Goal: Task Accomplishment & Management: Use online tool/utility

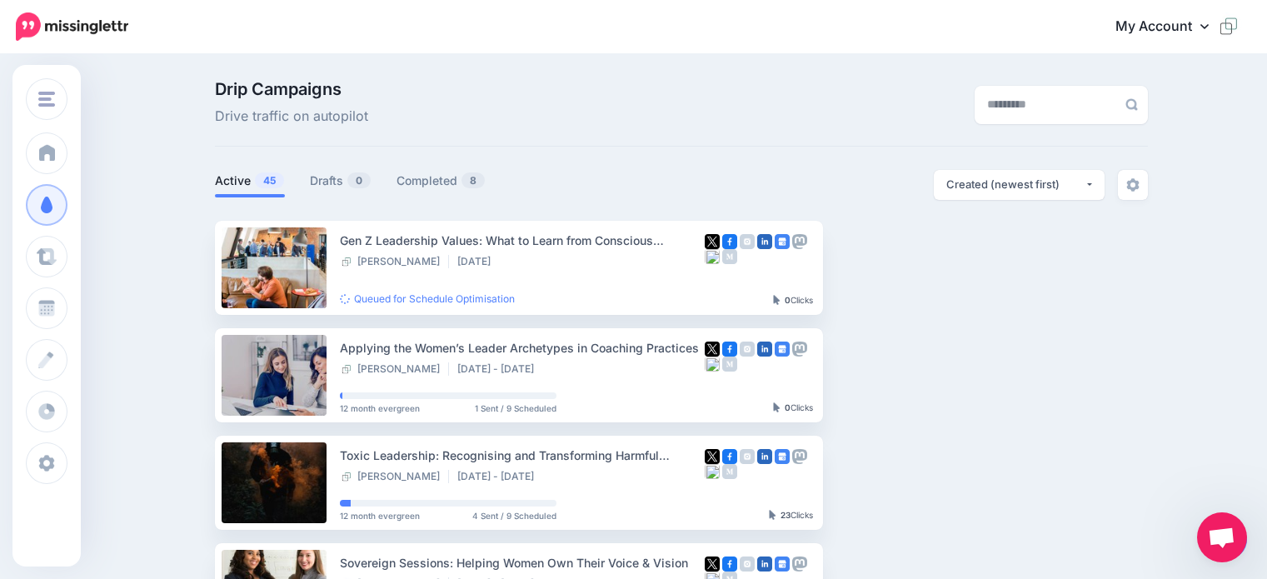
click at [103, 257] on span "Curate" at bounding box center [85, 256] width 38 height 14
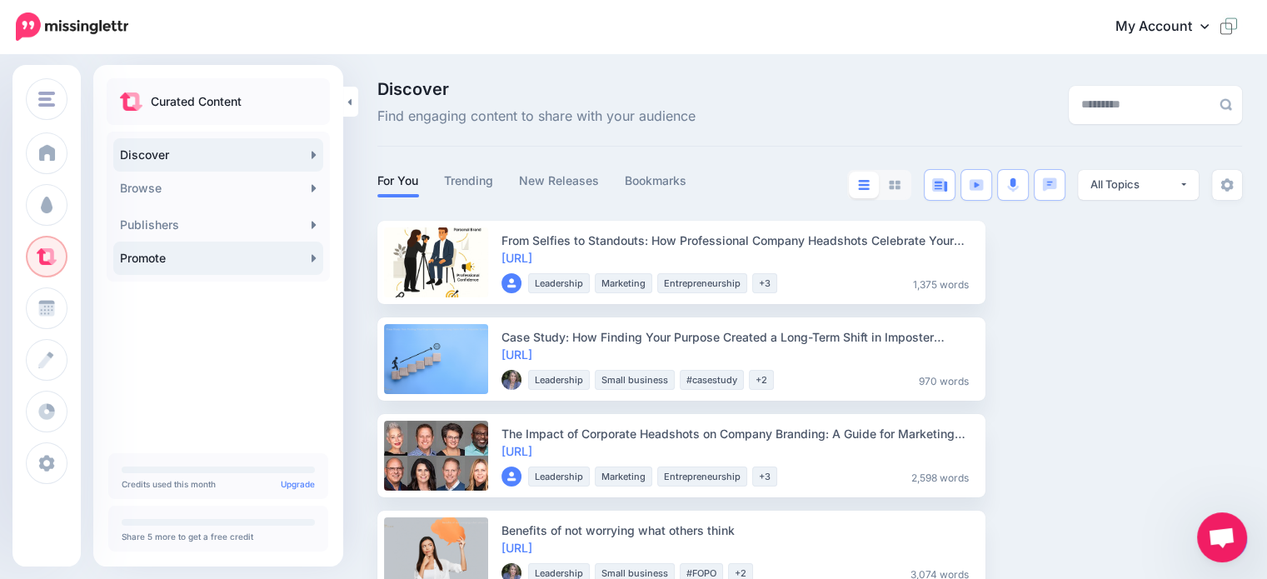
click at [131, 257] on link "Promote" at bounding box center [218, 258] width 210 height 33
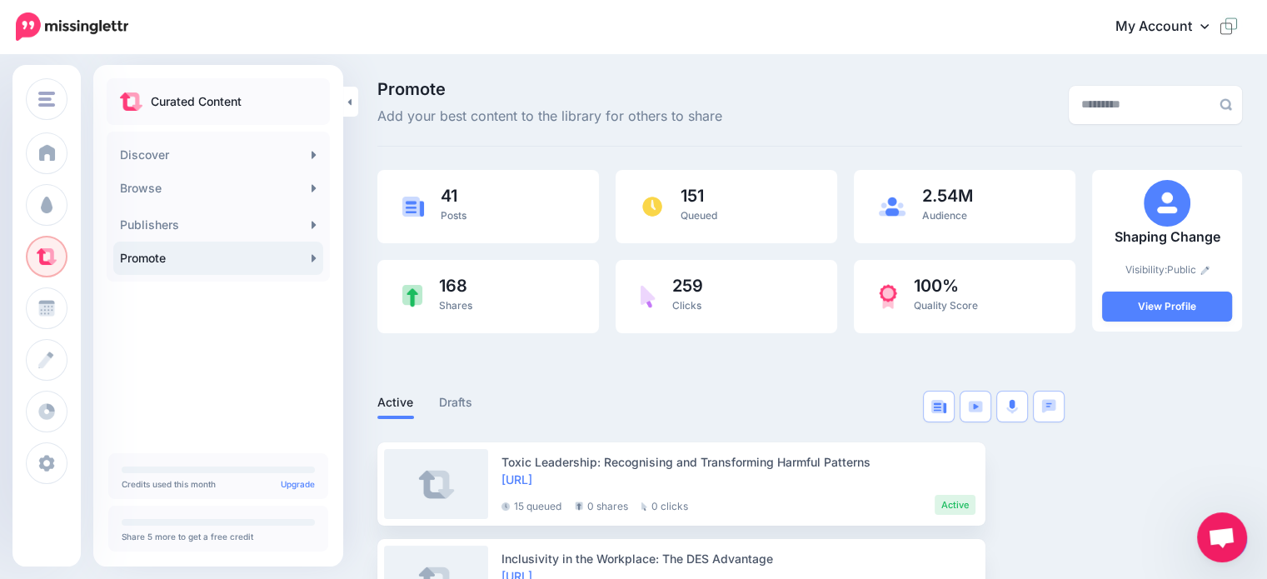
click at [1243, 552] on div at bounding box center [1227, 540] width 42 height 38
click at [1214, 530] on span "Open chat" at bounding box center [1221, 538] width 27 height 23
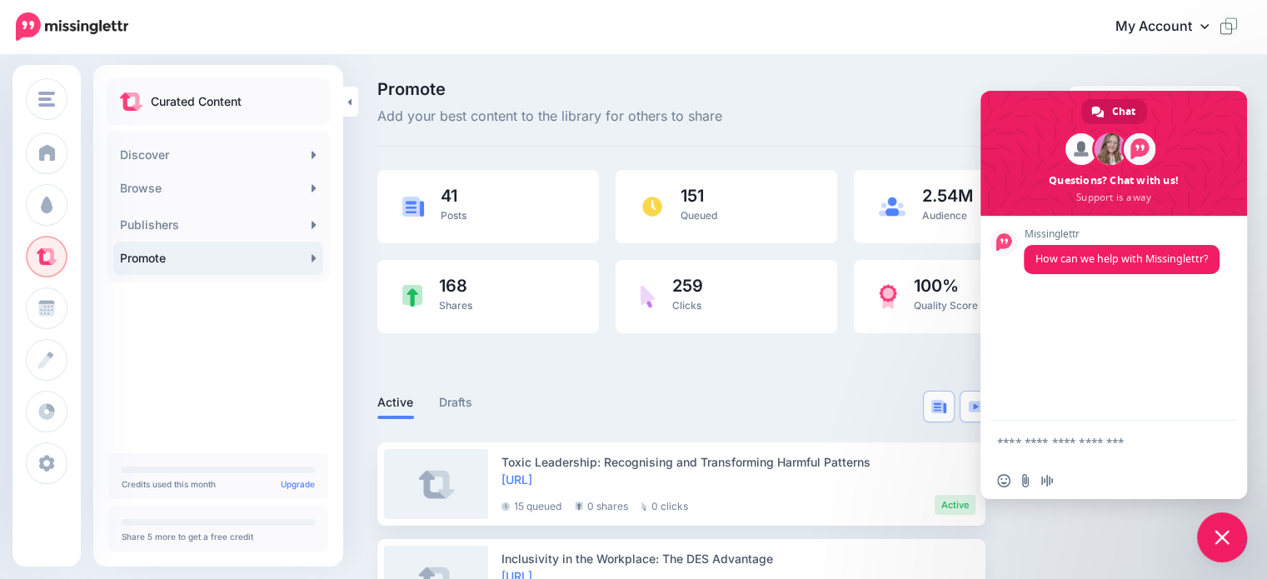
click at [1216, 530] on span "Close chat" at bounding box center [1222, 537] width 15 height 15
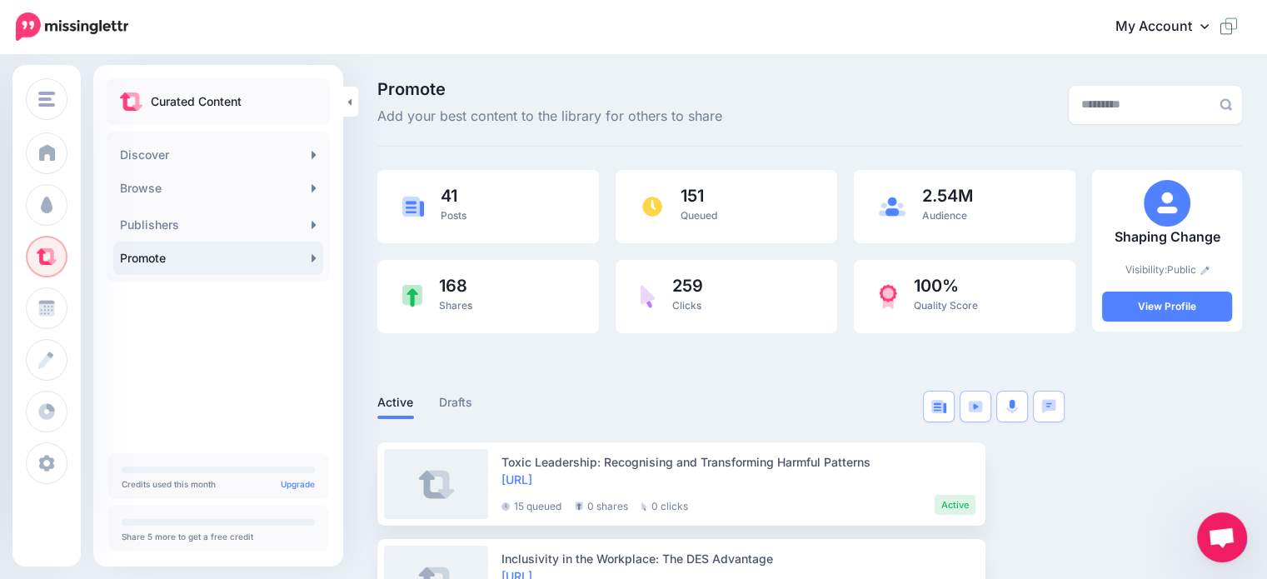
drag, startPoint x: 1229, startPoint y: 539, endPoint x: 1130, endPoint y: 522, distance: 100.5
click at [1130, 522] on body "My Account Dashboard My Account Billing Logout" at bounding box center [633, 289] width 1267 height 579
drag, startPoint x: 1222, startPoint y: 532, endPoint x: 1186, endPoint y: 541, distance: 36.8
click at [1136, 532] on body "My Account Dashboard My Account Billing Logout" at bounding box center [633, 289] width 1267 height 579
click at [1245, 549] on div at bounding box center [1227, 540] width 42 height 38
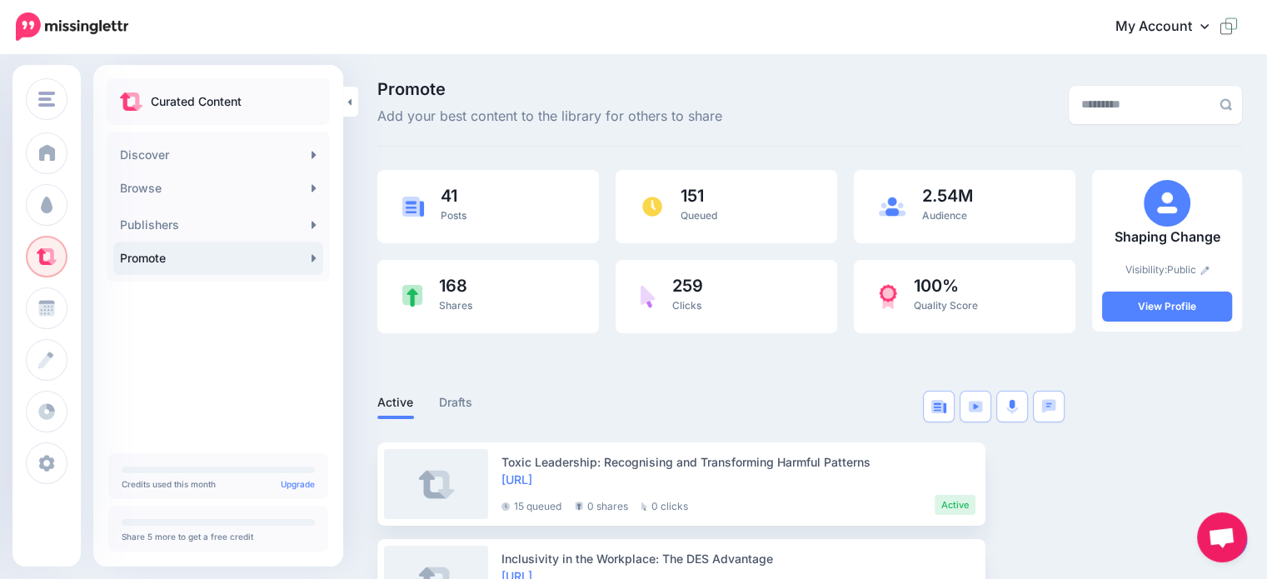
click at [1245, 548] on link at bounding box center [1227, 540] width 42 height 38
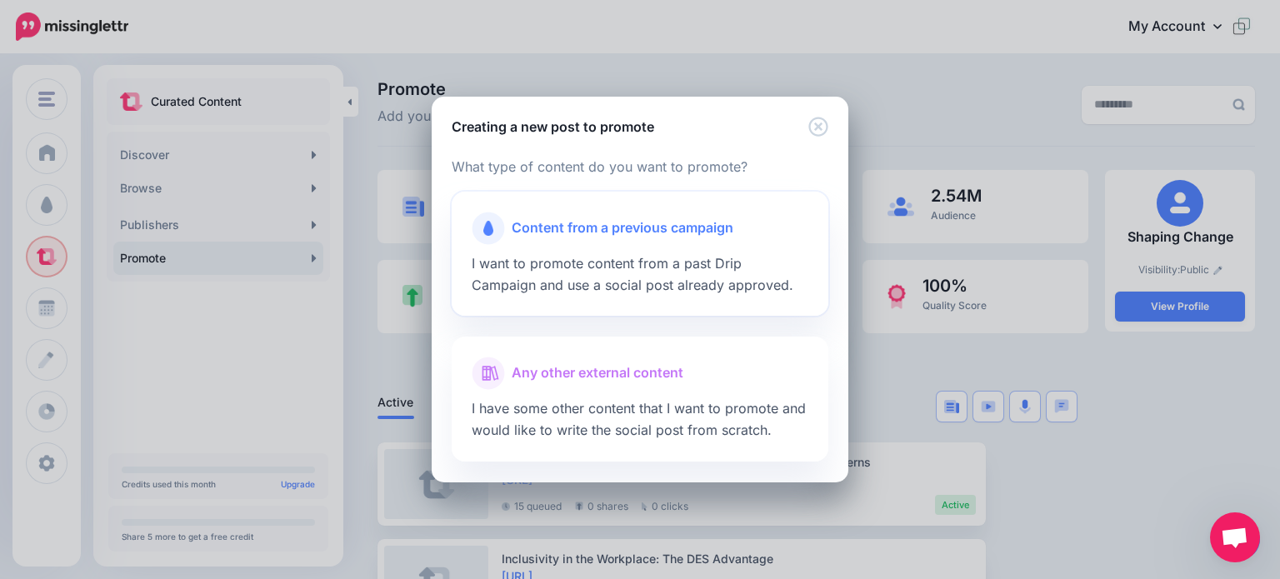
click at [566, 230] on span "Content from a previous campaign" at bounding box center [623, 228] width 222 height 22
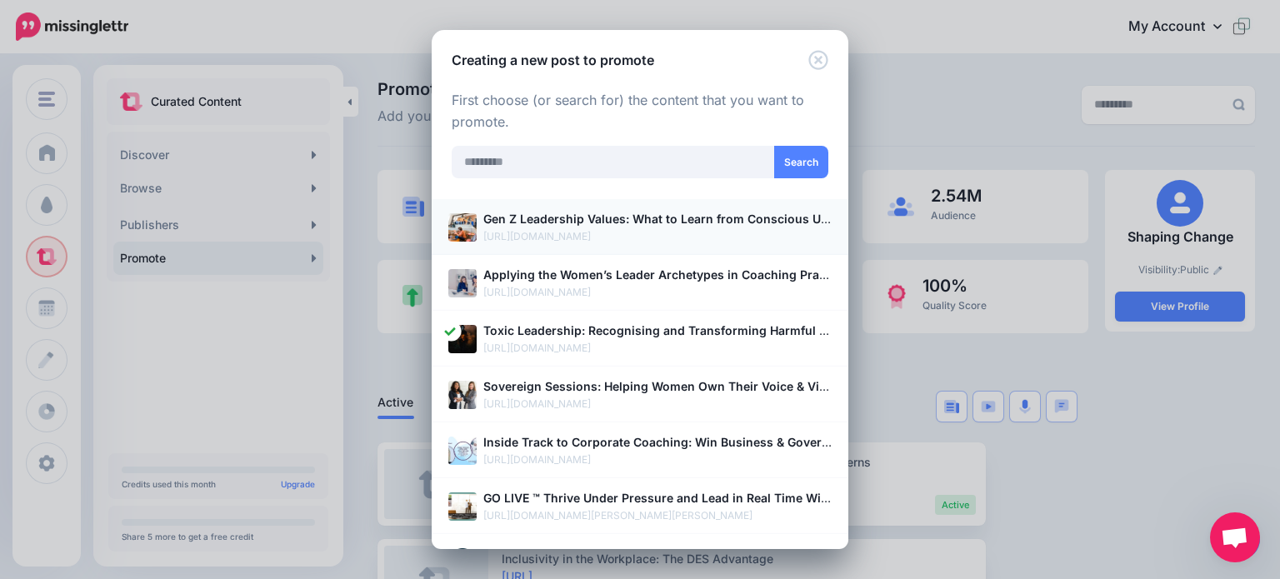
click at [613, 212] on b "Gen Z Leadership Values: What to Learn from Conscious Unbossing" at bounding box center [679, 219] width 392 height 14
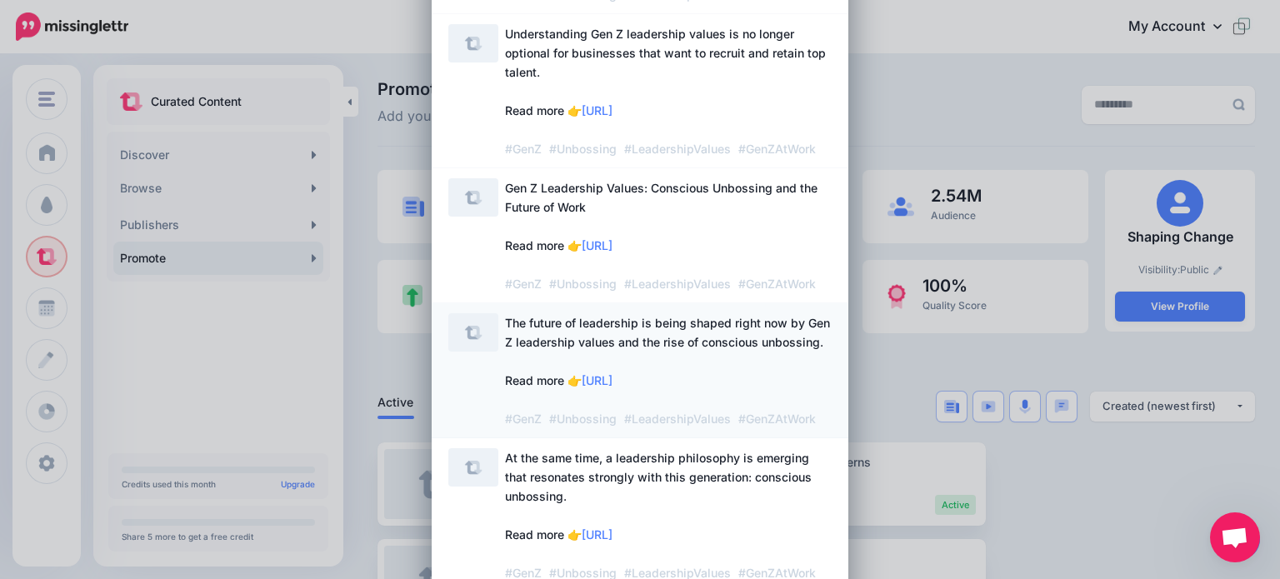
scroll to position [250, 0]
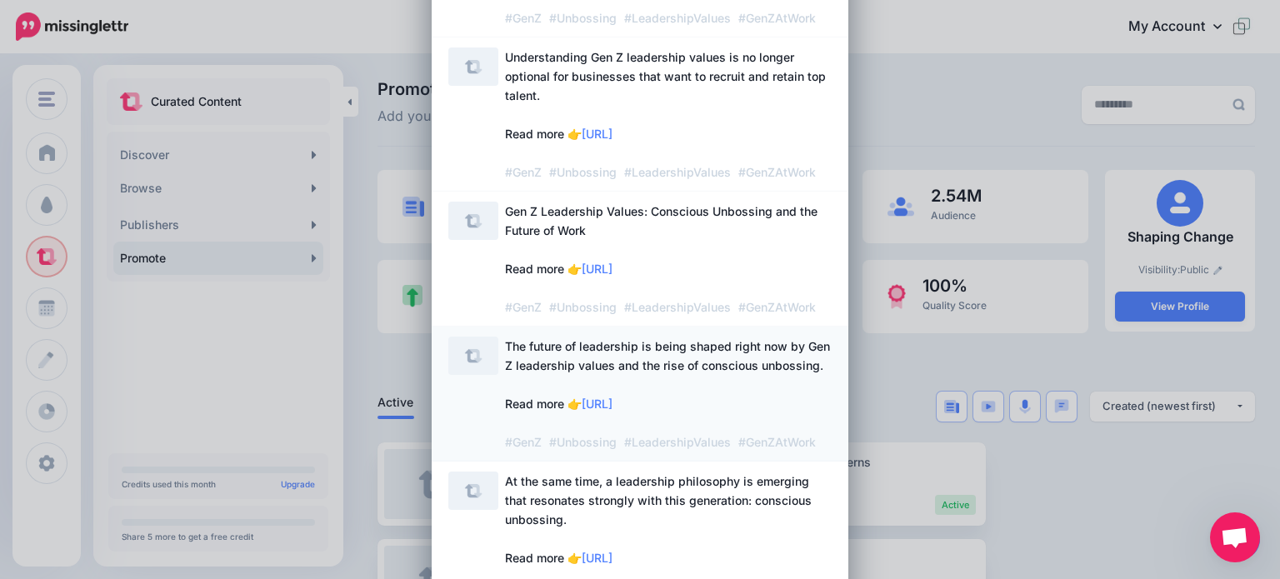
click at [583, 351] on span "The future of leadership is being shaped right now by Gen Z leadership values a…" at bounding box center [667, 394] width 325 height 110
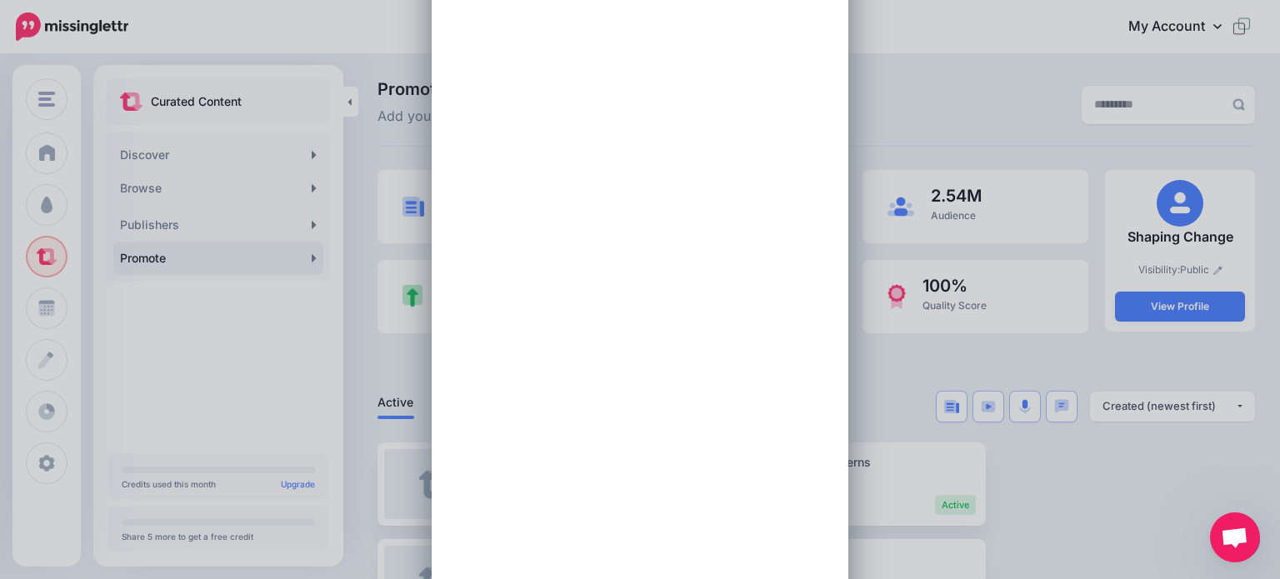
scroll to position [0, 0]
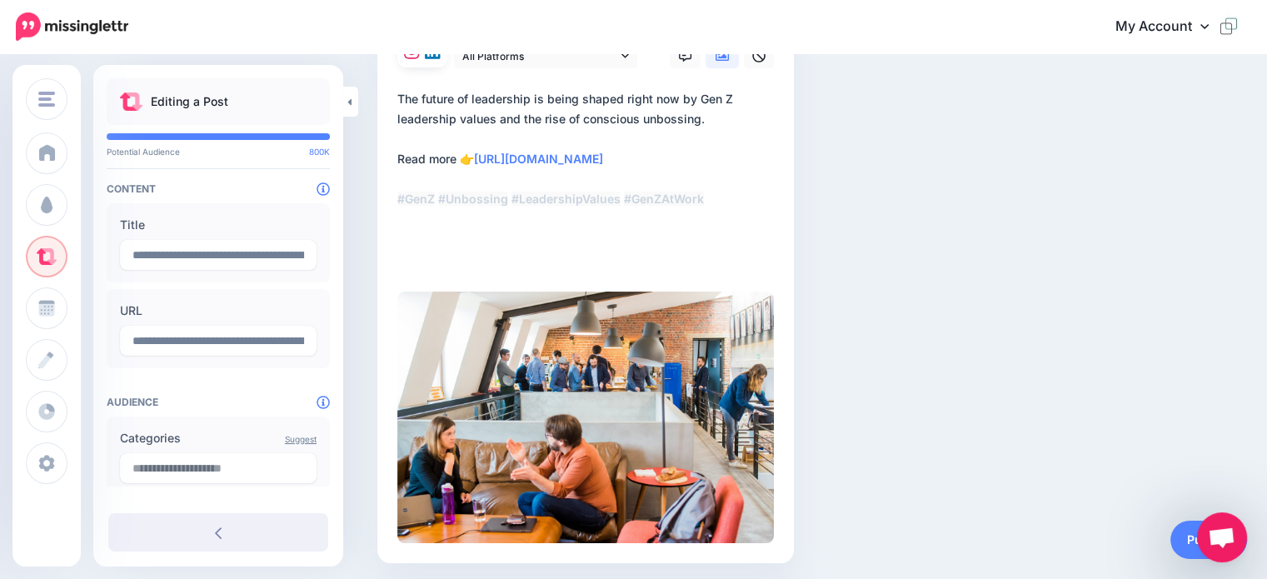
scroll to position [252, 0]
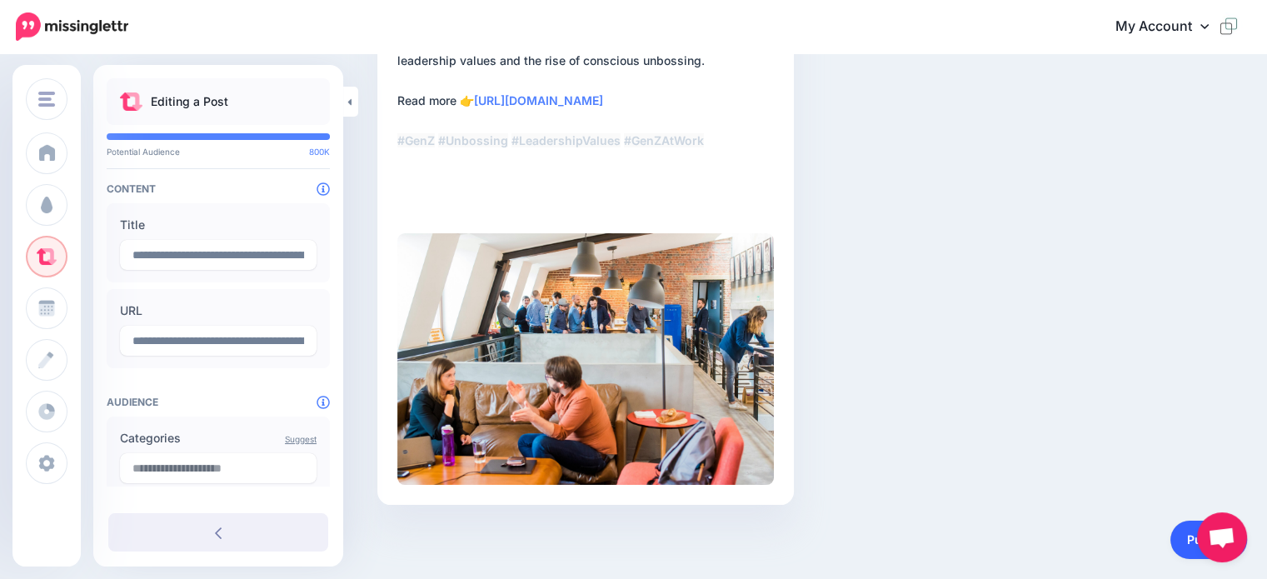
click at [1184, 542] on link "Publish" at bounding box center [1209, 540] width 77 height 38
